Goal: Task Accomplishment & Management: Use online tool/utility

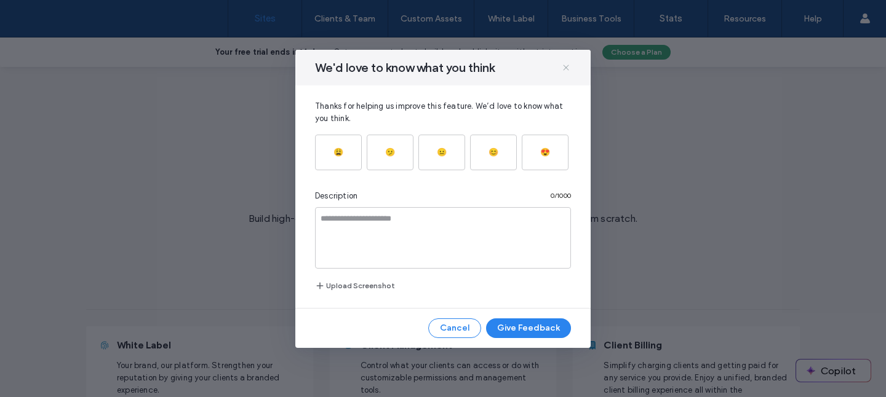
click at [568, 70] on use at bounding box center [566, 68] width 6 height 6
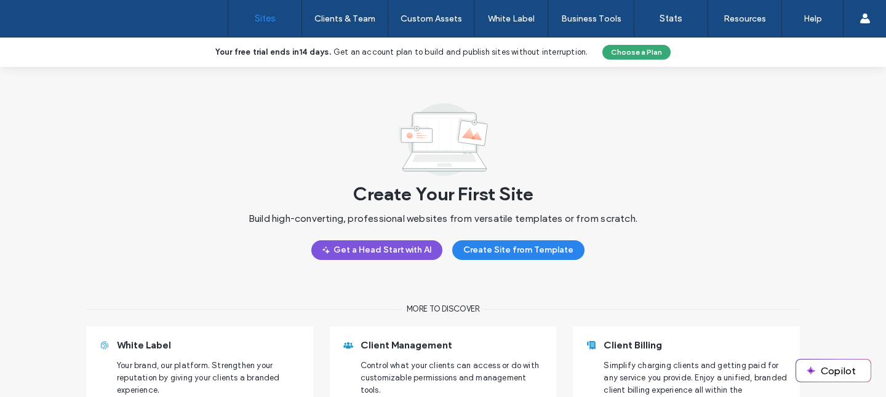
click at [374, 249] on button "Get a Head Start with AI" at bounding box center [376, 251] width 131 height 20
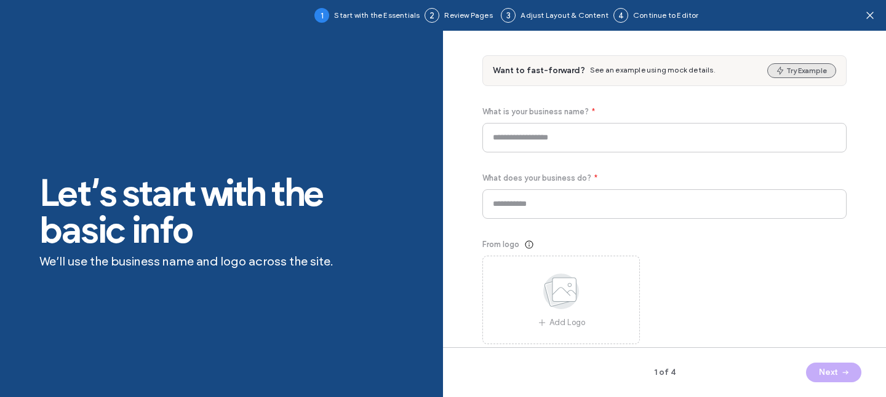
click at [808, 66] on button "Try Example" at bounding box center [801, 70] width 69 height 15
type input "*****"
type input "**********"
click at [866, 14] on icon at bounding box center [870, 15] width 12 height 12
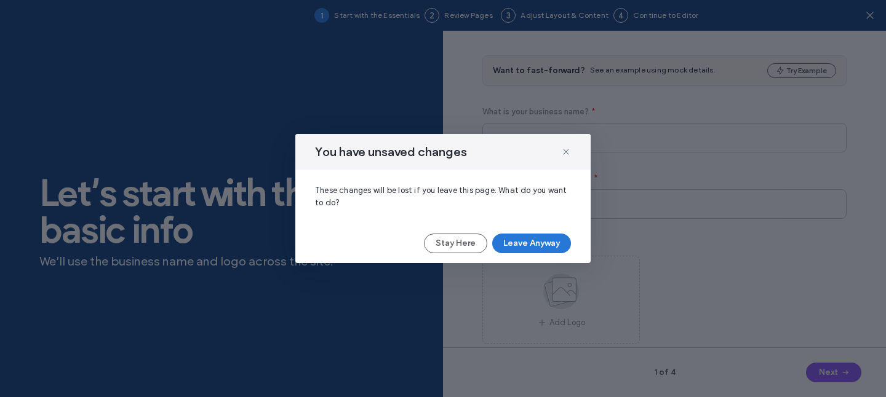
click at [548, 242] on button "Leave Anyway" at bounding box center [531, 244] width 79 height 20
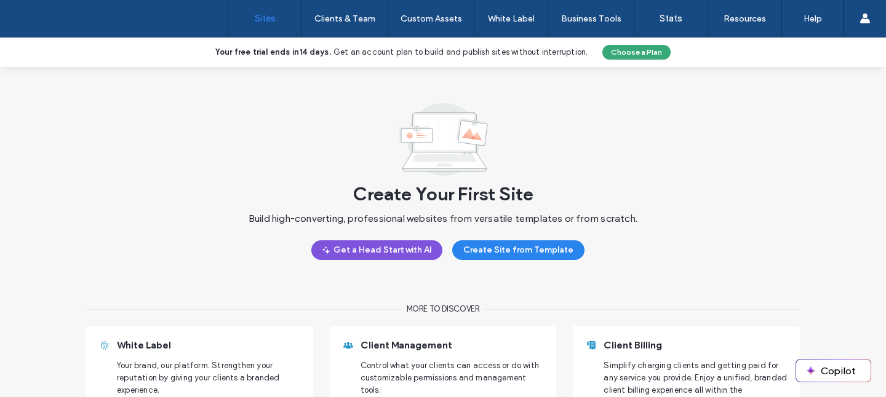
click at [377, 253] on button "Get a Head Start with AI" at bounding box center [376, 251] width 131 height 20
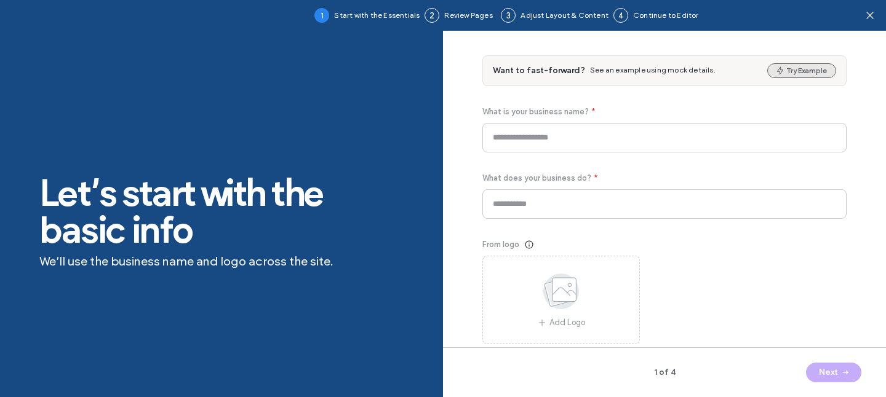
click at [778, 71] on button "Try Example" at bounding box center [801, 70] width 69 height 15
type input "**********"
click at [827, 369] on button "Next" at bounding box center [833, 373] width 55 height 20
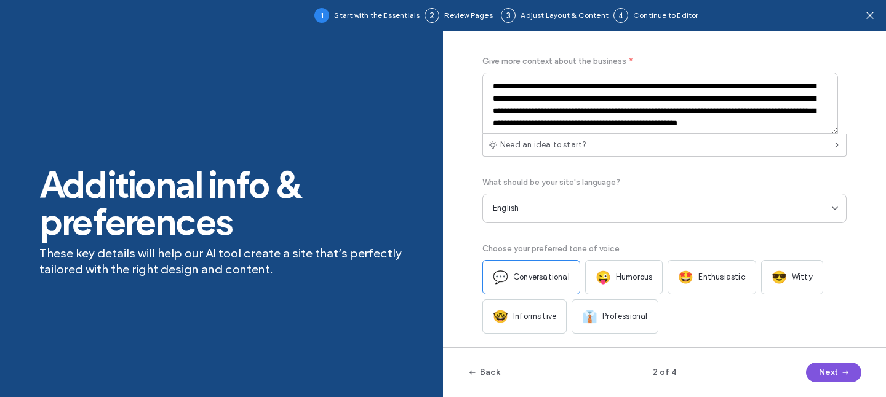
click at [827, 369] on button "Next" at bounding box center [833, 373] width 55 height 20
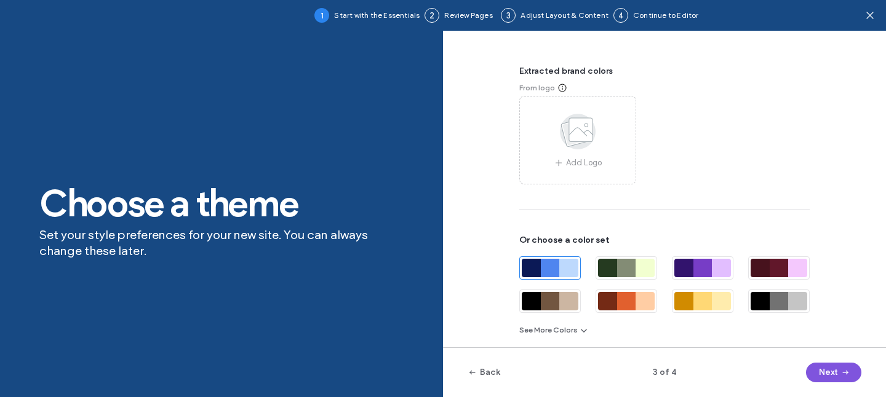
click at [827, 369] on button "Next" at bounding box center [833, 373] width 55 height 20
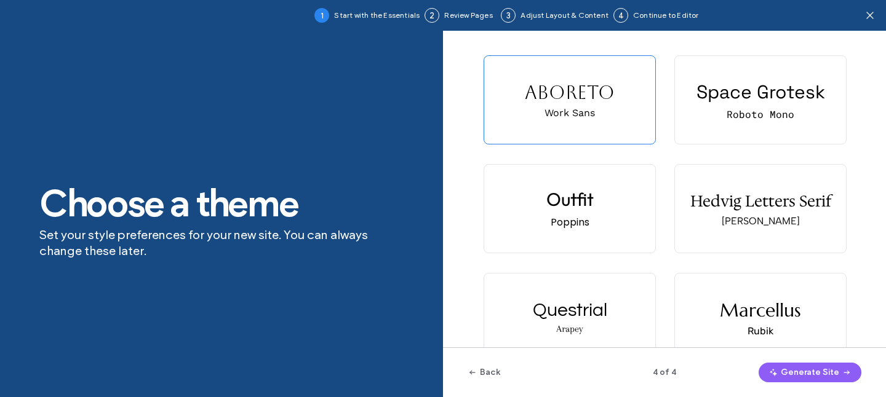
click at [827, 369] on button "Generate Site" at bounding box center [810, 373] width 103 height 20
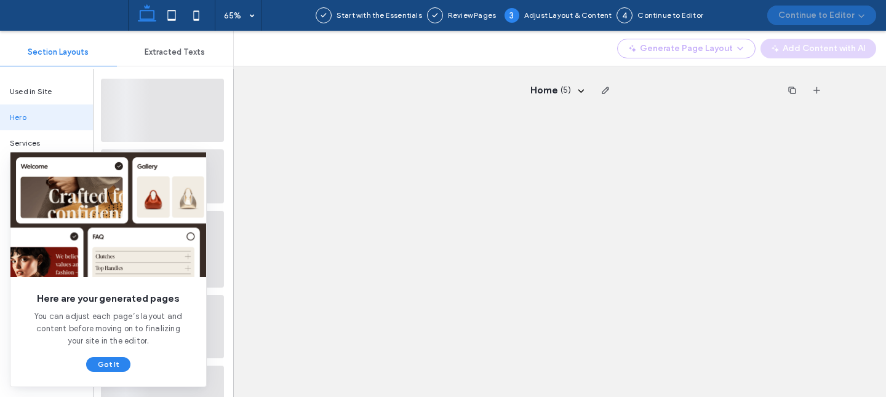
click at [116, 363] on button "Got It" at bounding box center [108, 364] width 44 height 15
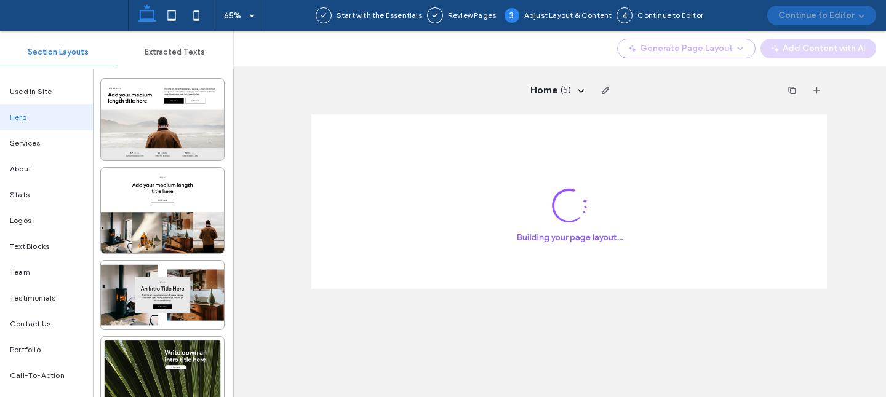
click at [453, 102] on div "Home ( 5 )" at bounding box center [568, 90] width 515 height 48
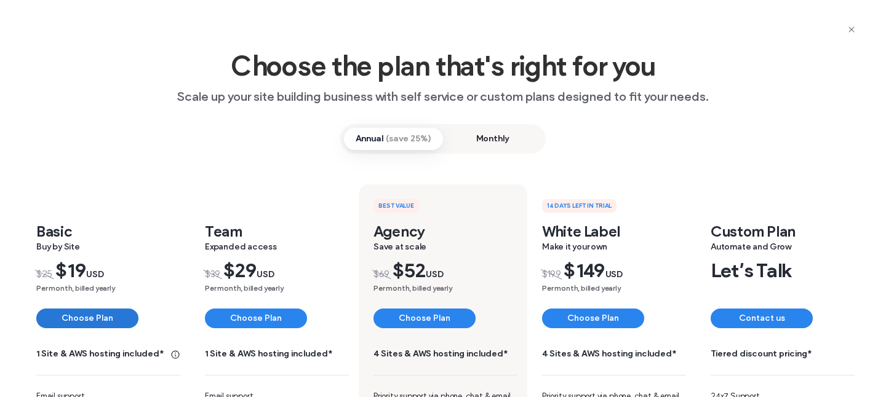
click at [94, 319] on button "Choose Plan" at bounding box center [87, 319] width 102 height 20
